Goal: Register for event/course

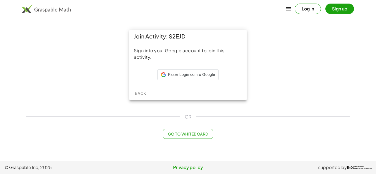
click at [199, 127] on div "Join Activity: S2EJD Sign into your Google account to join this activity. Fazer…" at bounding box center [188, 84] width 330 height 116
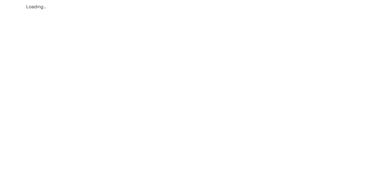
click at [156, 8] on div "Loading…" at bounding box center [188, 6] width 330 height 13
click at [0, 0] on div "Loading…" at bounding box center [0, 0] width 0 height 0
